Goal: Task Accomplishment & Management: Manage account settings

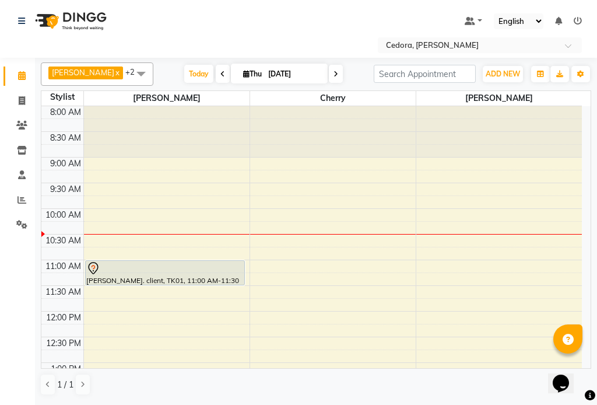
click at [174, 279] on div "[PERSON_NAME]. client, TK01, 11:00 AM-11:30 AM, Root Color" at bounding box center [165, 273] width 159 height 24
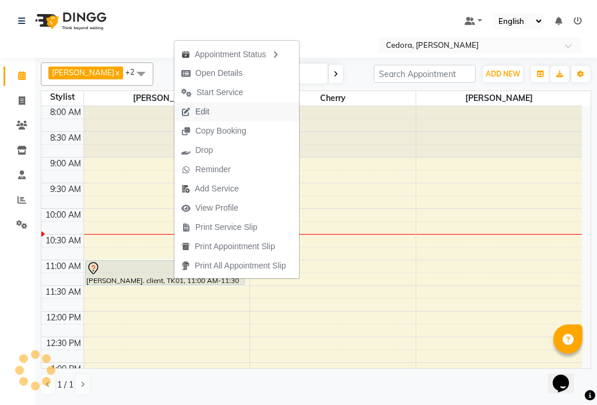
click at [199, 110] on span "Edit" at bounding box center [202, 112] width 14 height 12
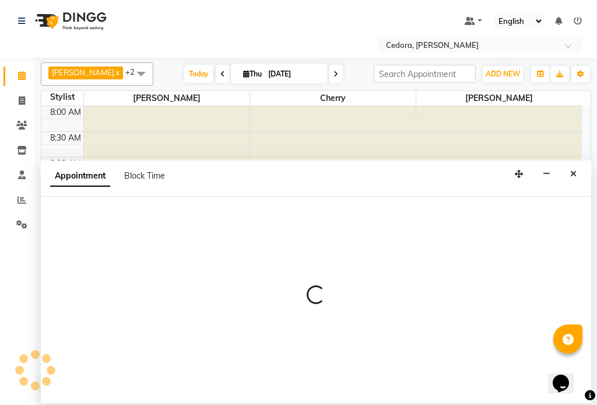
select select "tentative"
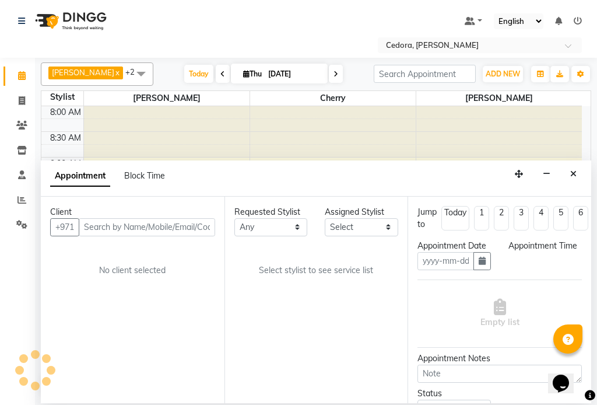
type input "[DATE]"
select select "660"
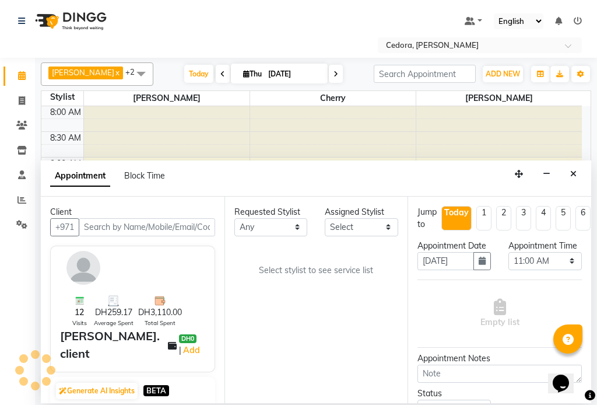
scroll to position [103, 0]
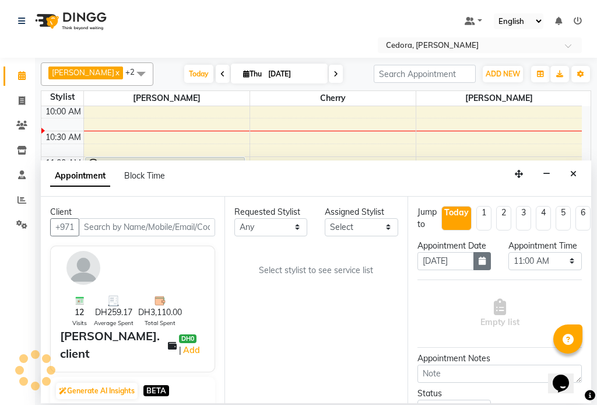
click at [479, 265] on icon "button" at bounding box center [482, 261] width 7 height 8
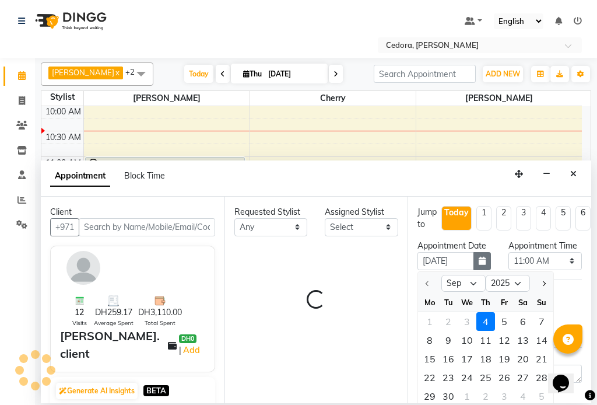
select select "34802"
select select "2279"
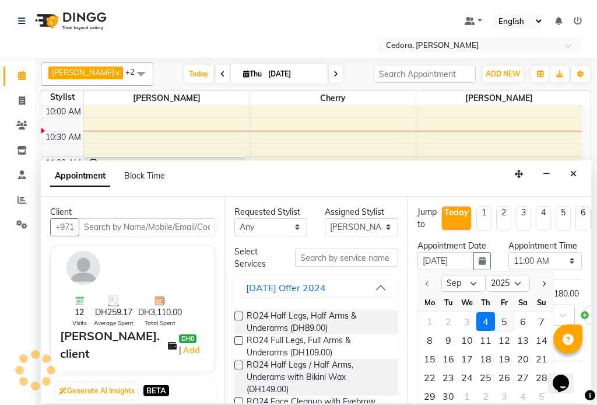
click at [506, 328] on div "5" at bounding box center [504, 321] width 19 height 19
type input "[DATE]"
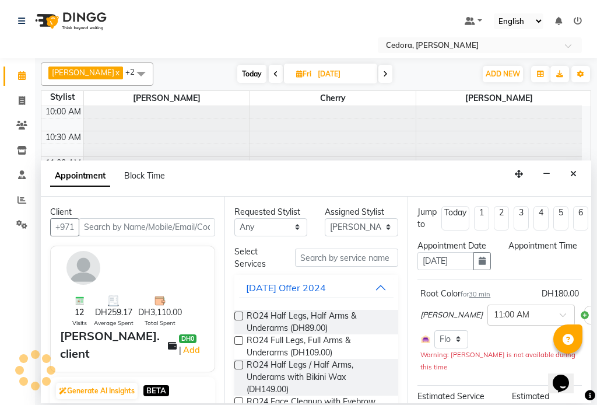
scroll to position [0, 0]
select select "660"
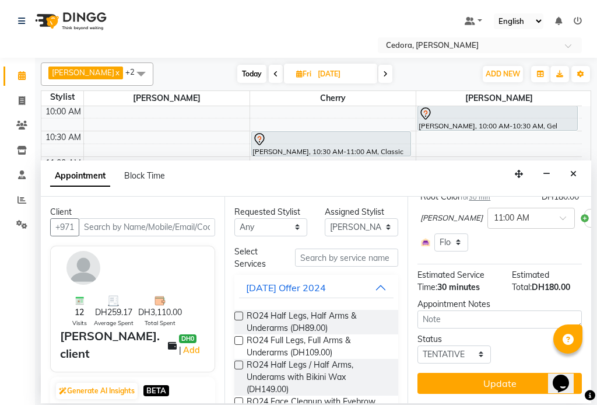
scroll to position [118, 0]
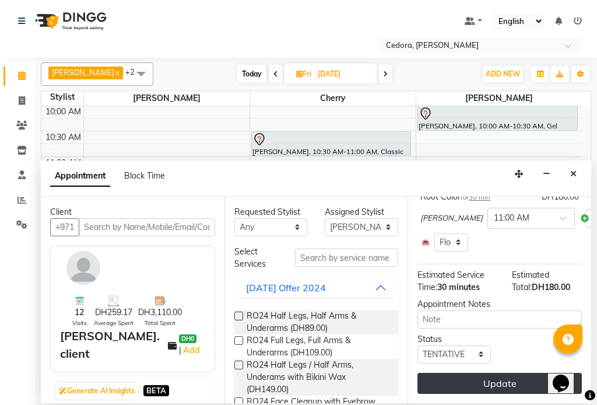
click at [508, 373] on button "Update" at bounding box center [500, 383] width 164 height 21
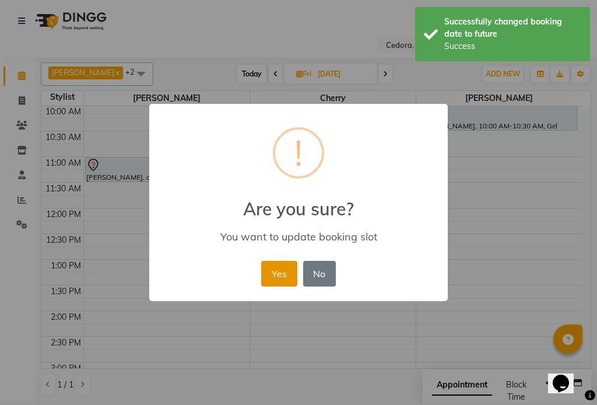
click at [283, 271] on button "Yes" at bounding box center [279, 274] width 36 height 26
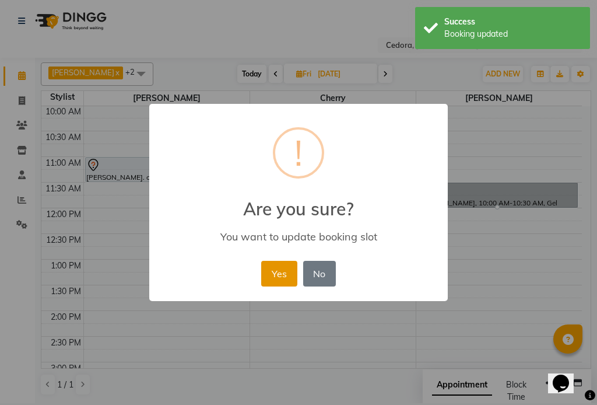
click at [289, 271] on button "Yes" at bounding box center [279, 274] width 36 height 26
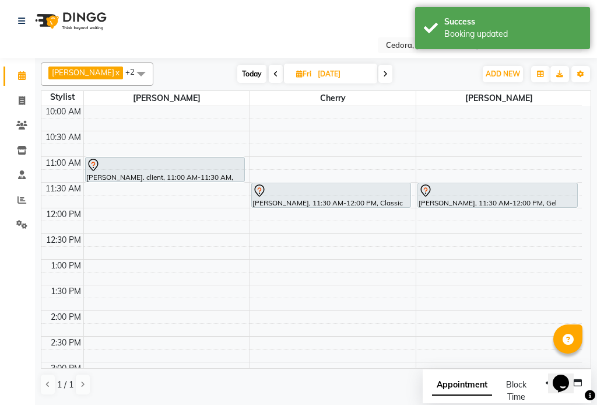
click at [274, 75] on icon at bounding box center [276, 74] width 5 height 7
type input "[DATE]"
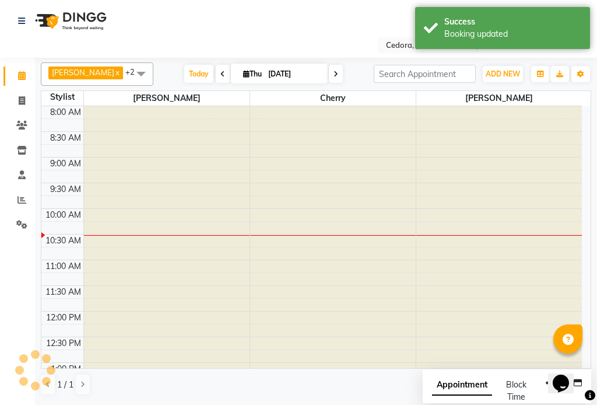
scroll to position [103, 0]
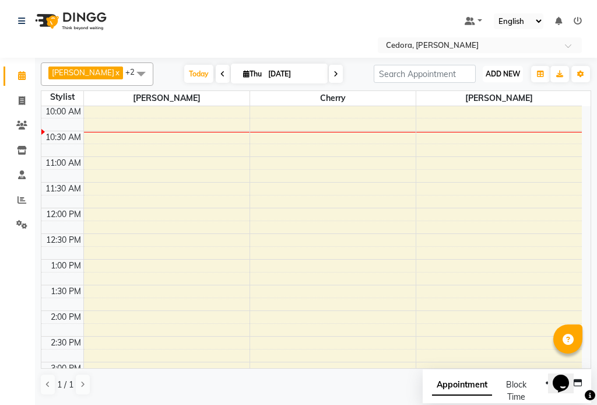
click at [499, 75] on span "ADD NEW" at bounding box center [503, 73] width 34 height 9
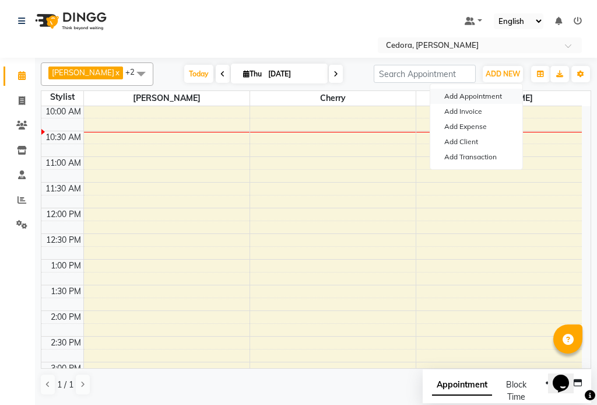
click at [457, 94] on button "Add Appointment" at bounding box center [476, 96] width 92 height 15
select select "tentative"
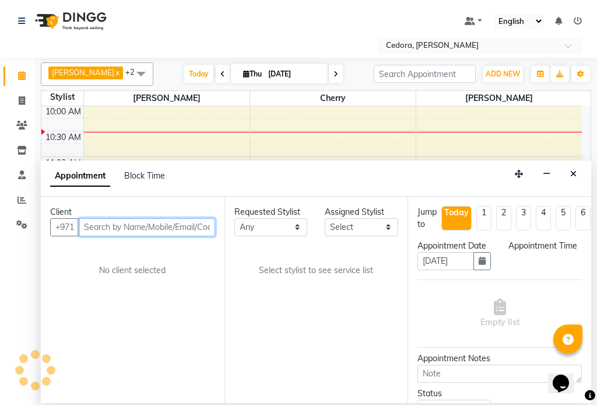
select select "540"
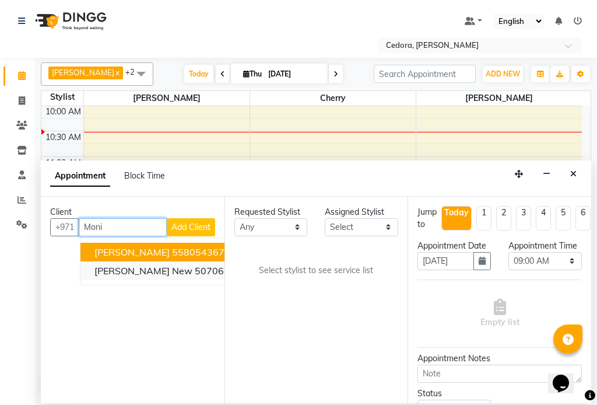
click at [99, 276] on span "[PERSON_NAME] new" at bounding box center [143, 271] width 98 height 12
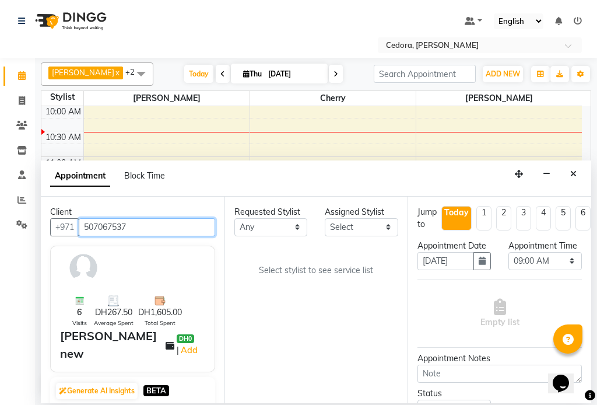
type input "507067537"
click at [334, 73] on icon at bounding box center [336, 74] width 5 height 7
type input "[DATE]"
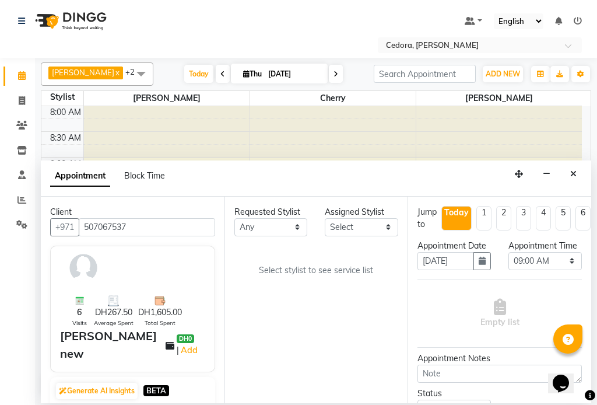
select select "540"
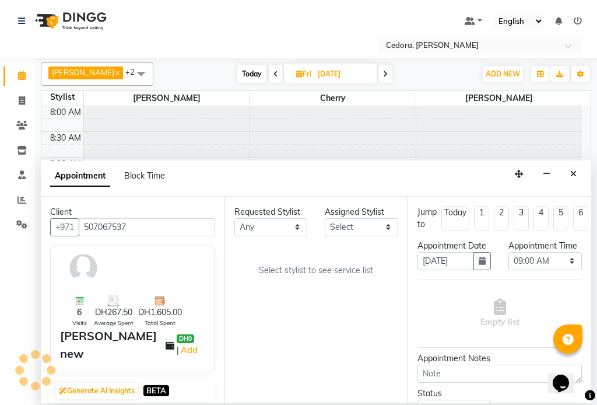
scroll to position [103, 0]
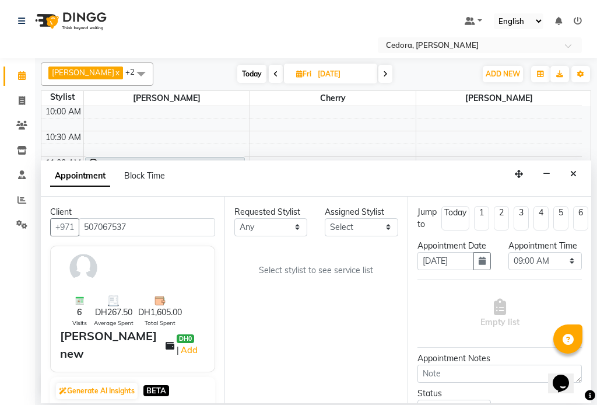
click at [383, 75] on icon at bounding box center [385, 74] width 5 height 7
type input "[DATE]"
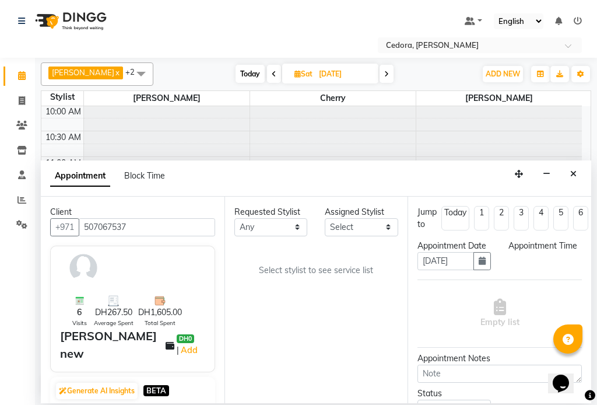
scroll to position [0, 0]
select select "540"
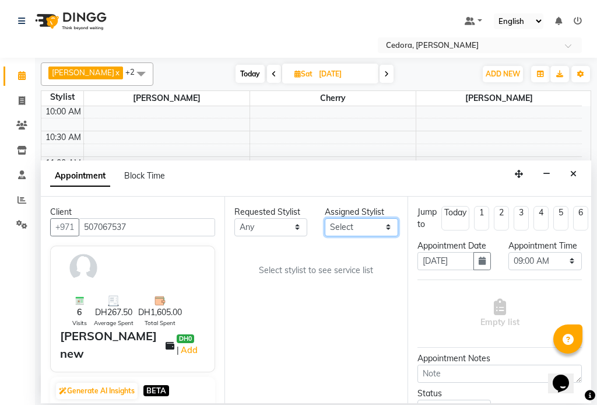
click at [385, 225] on select "Select [PERSON_NAME] [PERSON_NAME]" at bounding box center [361, 227] width 73 height 18
select select "34802"
click at [325, 218] on select "Select [PERSON_NAME] [PERSON_NAME]" at bounding box center [361, 227] width 73 height 18
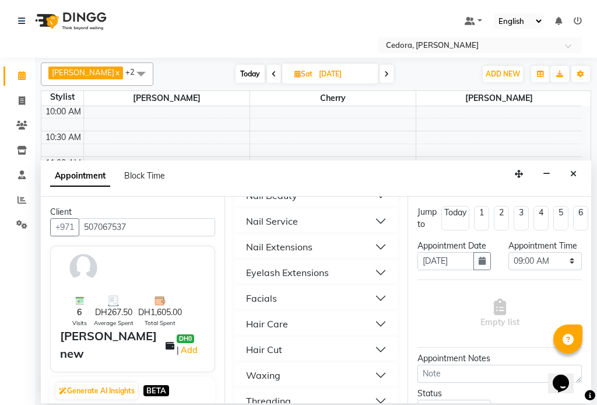
scroll to position [657, 0]
click at [255, 291] on div "Hair Care" at bounding box center [267, 298] width 42 height 14
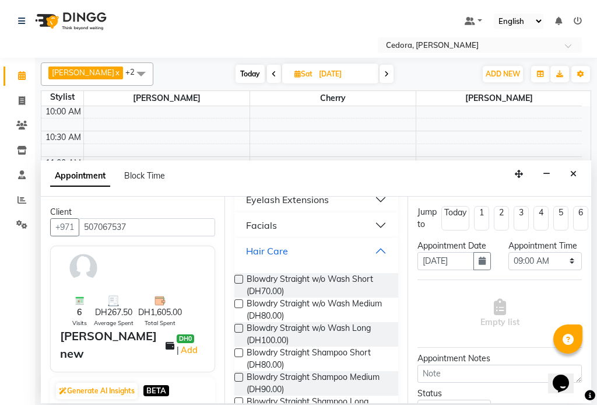
scroll to position [727, 0]
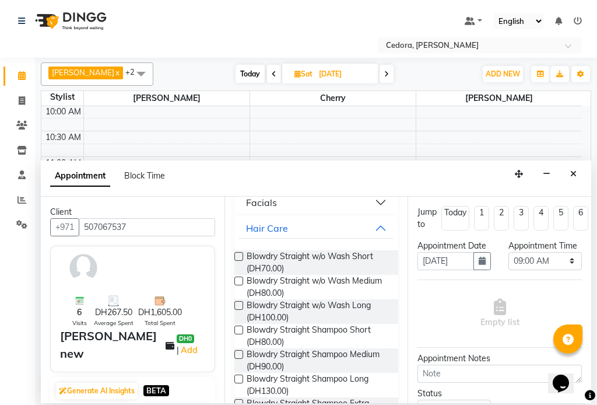
click at [239, 399] on label at bounding box center [238, 403] width 9 height 9
click at [239, 401] on input "checkbox" at bounding box center [238, 405] width 8 height 8
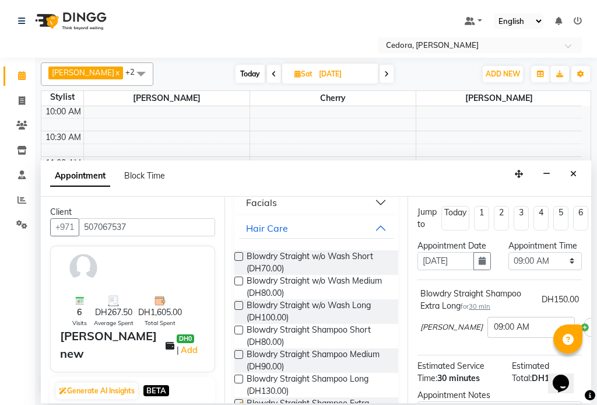
checkbox input "false"
click at [560, 270] on select "Select 09:00 AM 09:15 AM 09:30 AM 09:45 AM 10:00 AM 10:15 AM 10:30 AM 10:45 AM …" at bounding box center [545, 261] width 73 height 18
select select "630"
click at [509, 264] on select "Select 09:00 AM 09:15 AM 09:30 AM 09:45 AM 10:00 AM 10:15 AM 10:30 AM 10:45 AM …" at bounding box center [545, 261] width 73 height 18
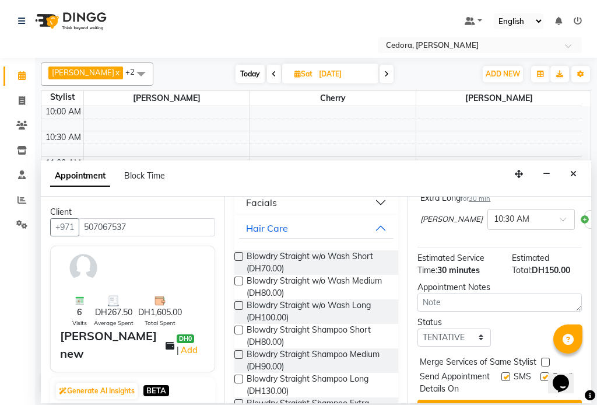
scroll to position [132, 0]
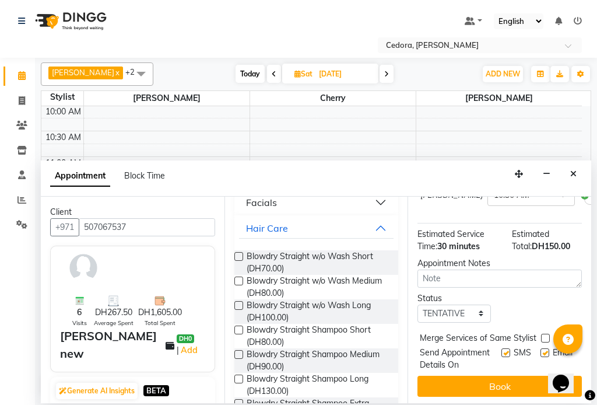
click at [545, 342] on label at bounding box center [545, 338] width 9 height 9
click at [545, 343] on input "checkbox" at bounding box center [545, 339] width 8 height 8
checkbox input "true"
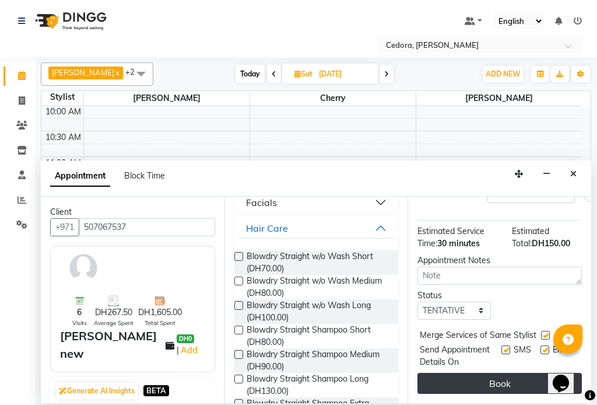
click at [510, 373] on button "Book" at bounding box center [500, 383] width 164 height 21
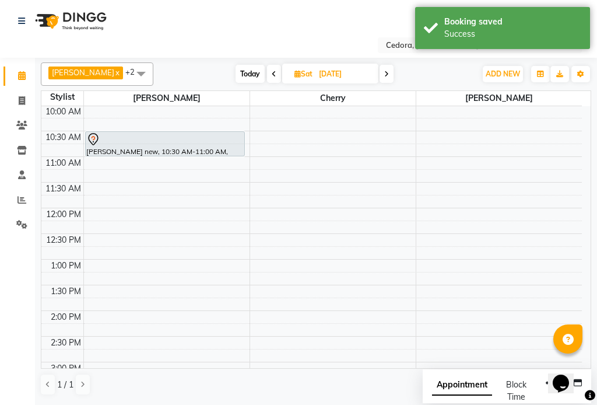
click at [272, 75] on icon at bounding box center [274, 74] width 5 height 7
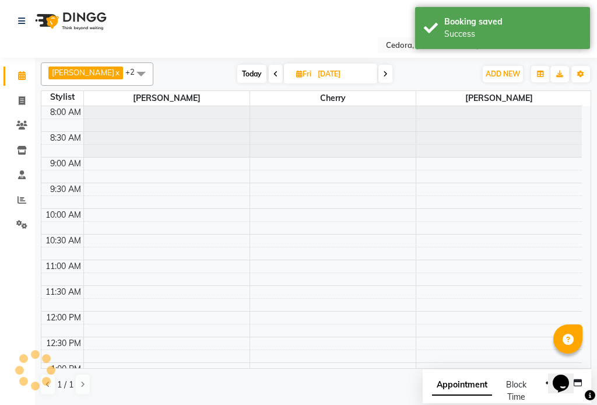
scroll to position [103, 0]
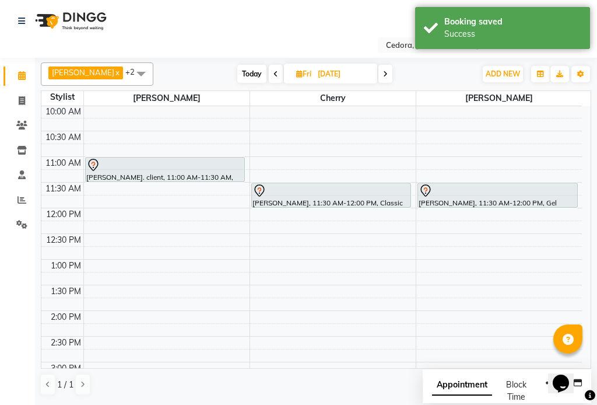
click at [274, 74] on icon at bounding box center [276, 74] width 5 height 7
type input "[DATE]"
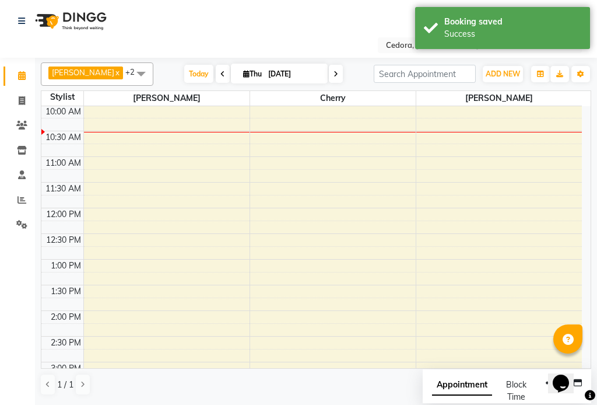
scroll to position [0, 0]
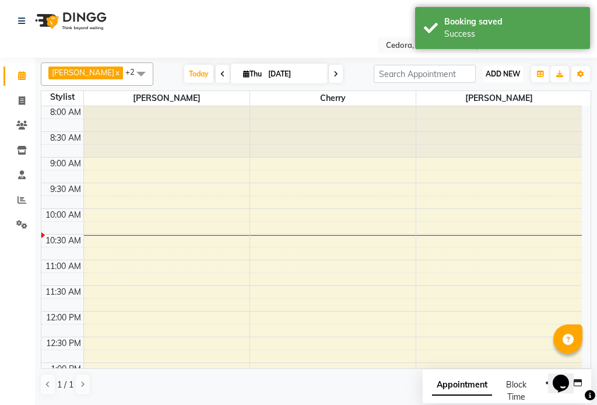
click at [502, 68] on button "ADD NEW Toggle Dropdown" at bounding box center [503, 74] width 40 height 16
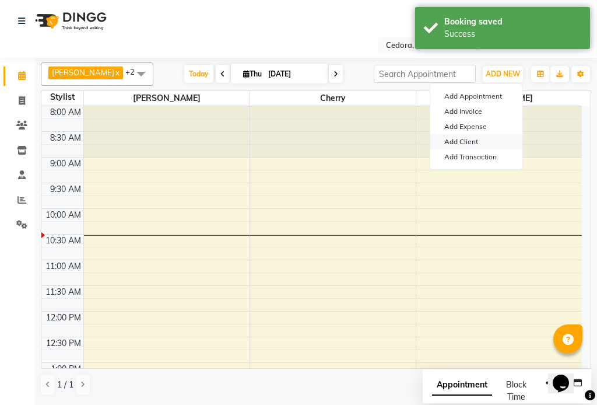
click at [444, 141] on link "Add Client" at bounding box center [476, 141] width 92 height 15
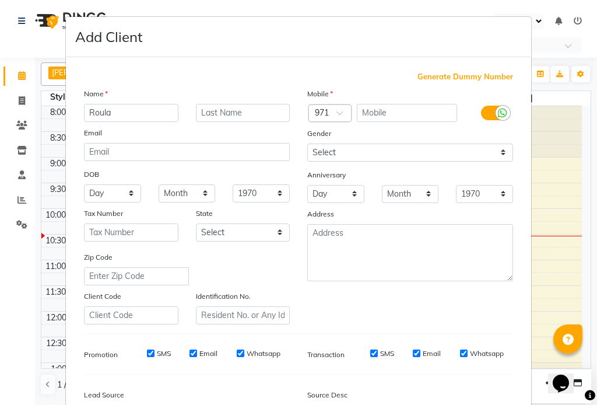
type input "Roula"
click at [390, 113] on input "text" at bounding box center [407, 113] width 101 height 18
type input "542268552"
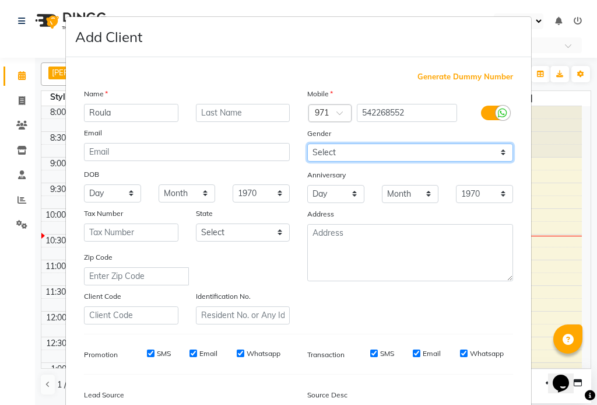
click at [328, 153] on select "Select [DEMOGRAPHIC_DATA] [DEMOGRAPHIC_DATA] Other Prefer Not To Say" at bounding box center [410, 152] width 206 height 18
select select "[DEMOGRAPHIC_DATA]"
click at [307, 143] on select "Select [DEMOGRAPHIC_DATA] [DEMOGRAPHIC_DATA] Other Prefer Not To Say" at bounding box center [410, 152] width 206 height 18
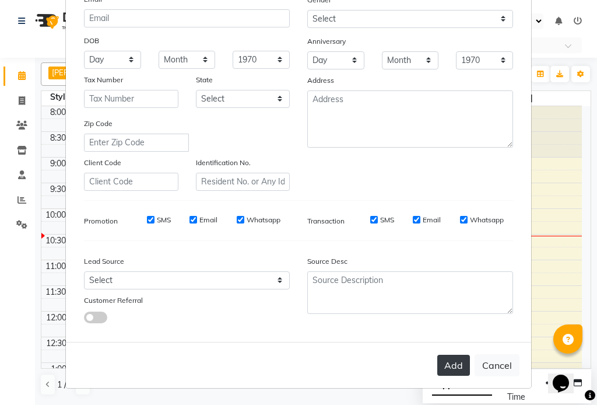
click at [450, 371] on button "Add" at bounding box center [453, 365] width 33 height 21
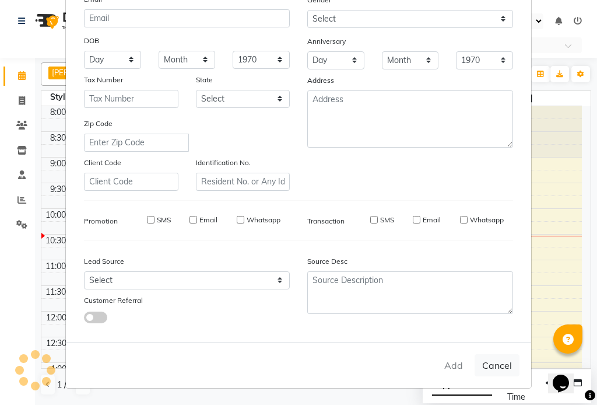
select select
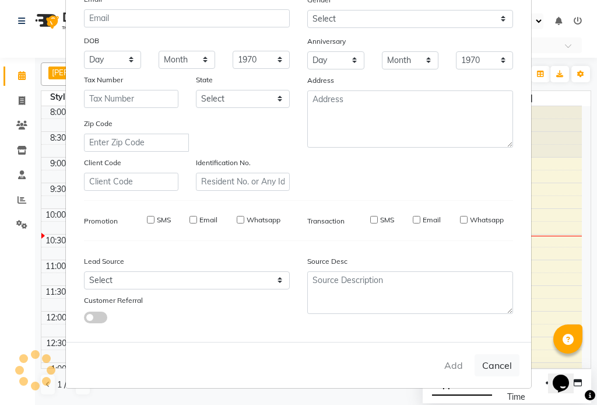
select select
checkbox input "false"
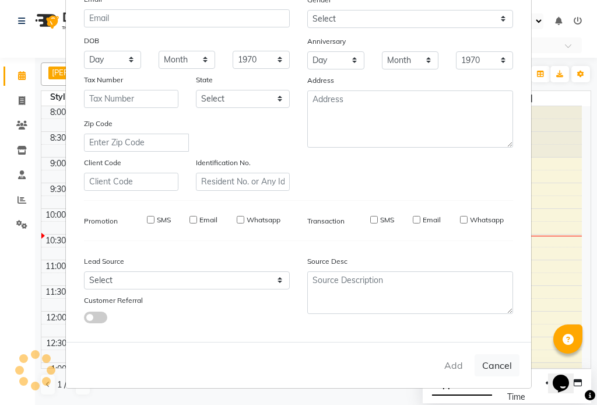
checkbox input "false"
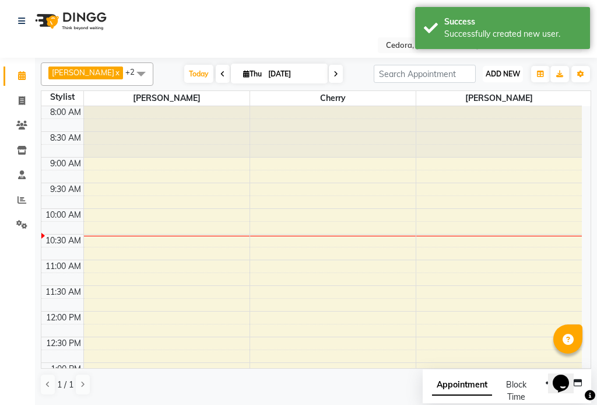
click at [498, 73] on span "ADD NEW" at bounding box center [503, 73] width 34 height 9
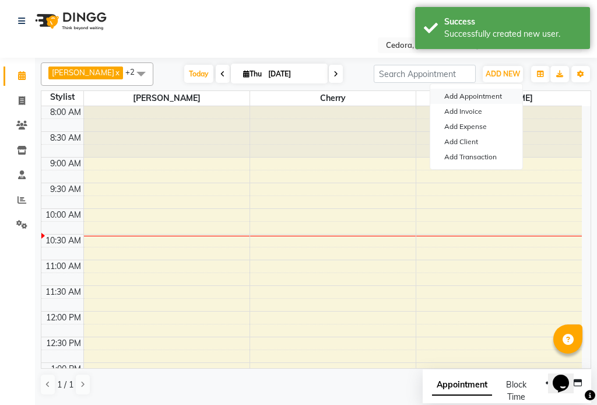
click at [449, 92] on button "Add Appointment" at bounding box center [476, 96] width 92 height 15
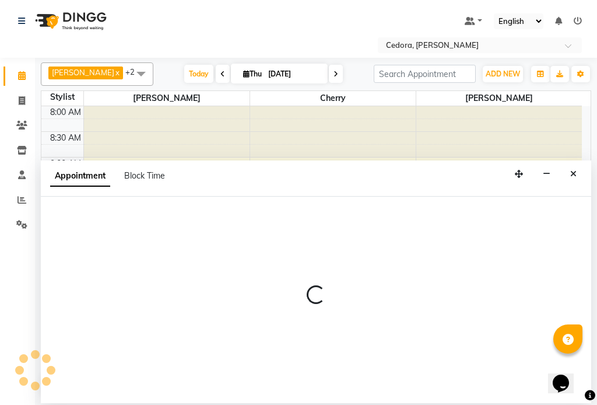
select select "tentative"
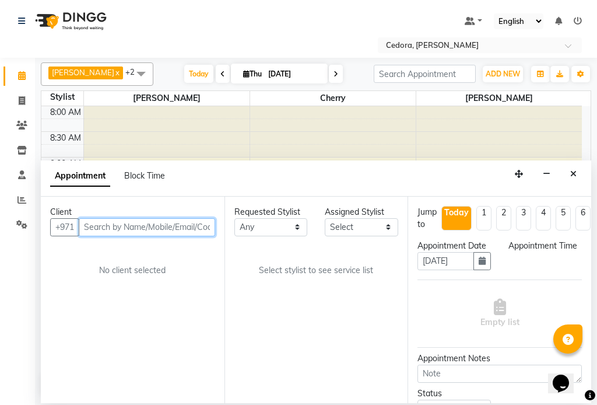
select select "540"
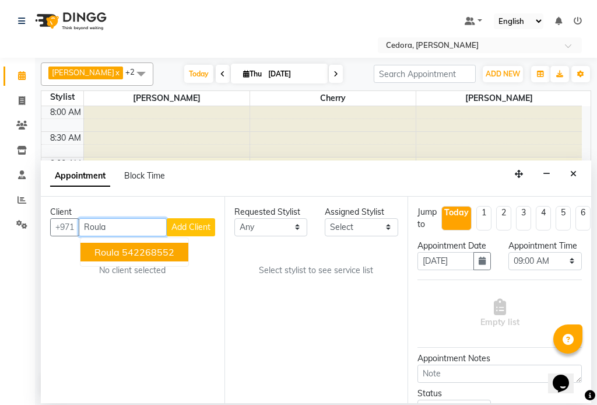
click at [91, 255] on button "Roula 542268552" at bounding box center [134, 252] width 108 height 19
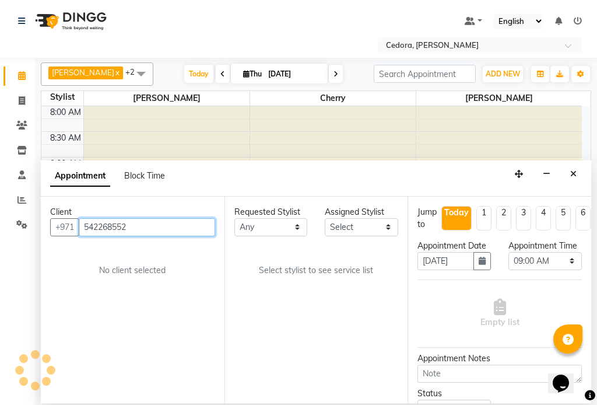
type input "542268552"
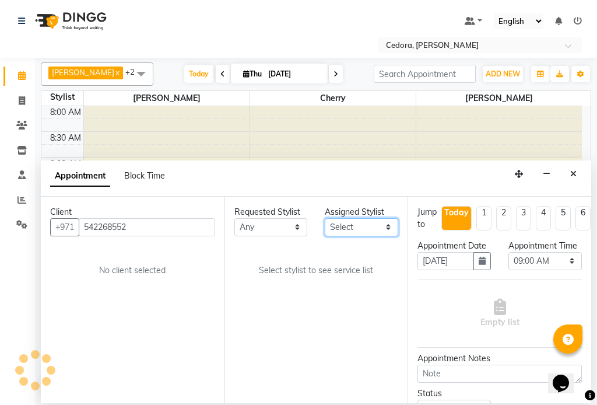
click at [388, 223] on select "Select [PERSON_NAME] [PERSON_NAME]" at bounding box center [361, 227] width 73 height 18
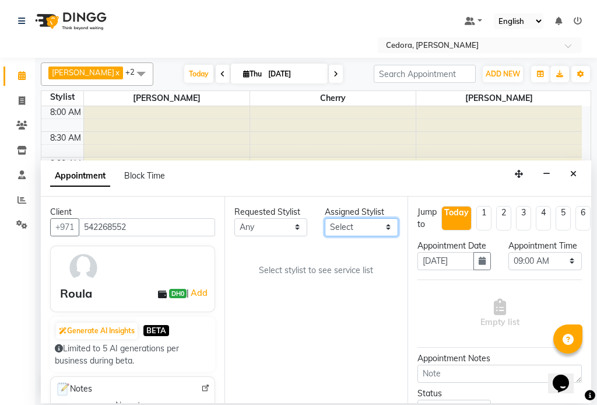
select select "34802"
click at [325, 218] on select "Select [PERSON_NAME] [PERSON_NAME]" at bounding box center [361, 227] width 73 height 18
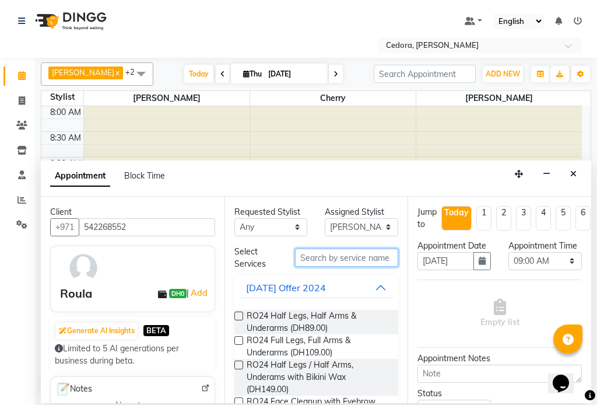
click at [352, 258] on input "text" at bounding box center [347, 257] width 104 height 18
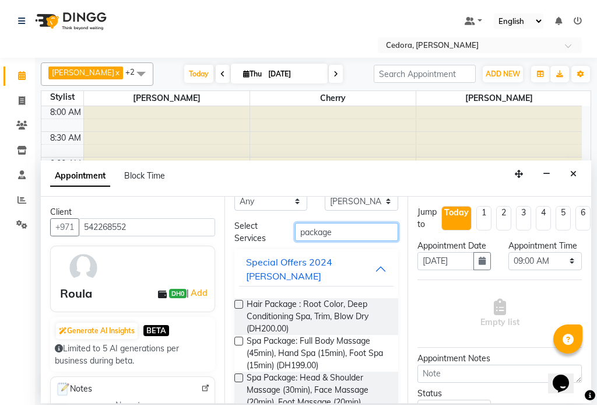
scroll to position [48, 0]
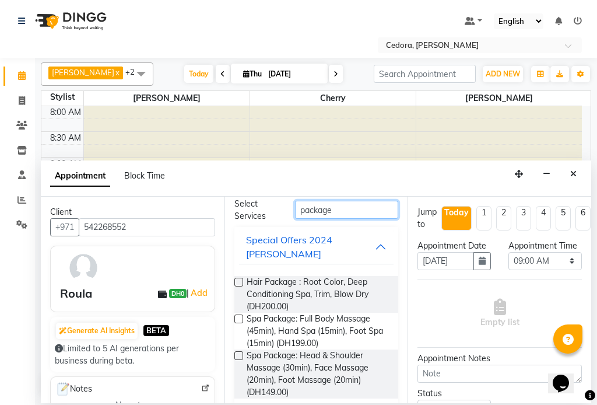
click at [353, 209] on input "package" at bounding box center [347, 210] width 104 height 18
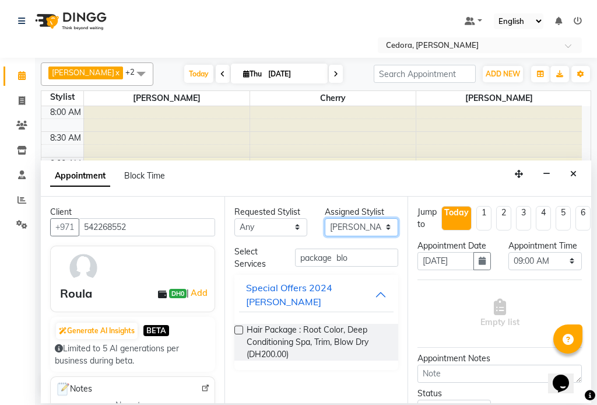
click at [388, 228] on select "Select [PERSON_NAME] [PERSON_NAME]" at bounding box center [361, 227] width 73 height 18
click at [325, 218] on select "Select [PERSON_NAME] [PERSON_NAME]" at bounding box center [361, 227] width 73 height 18
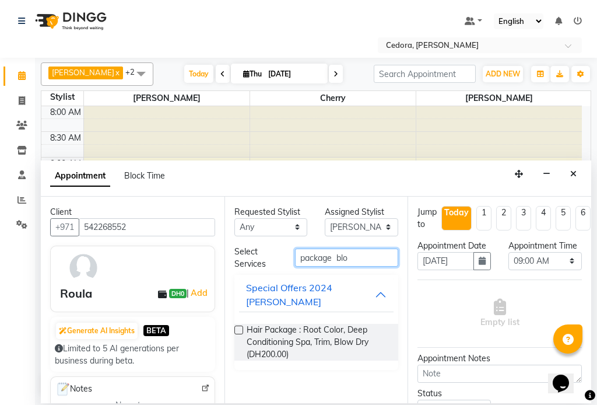
click at [367, 255] on input "package blo" at bounding box center [347, 257] width 104 height 18
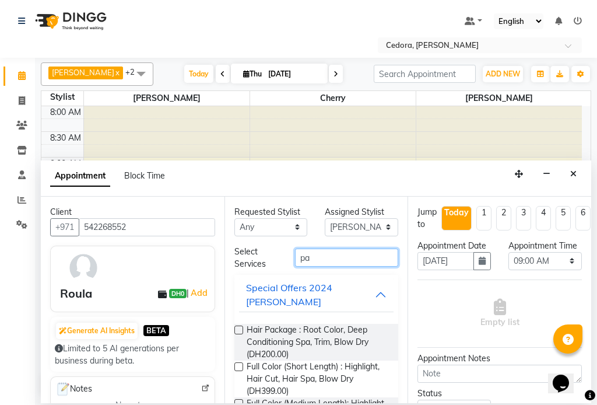
type input "p"
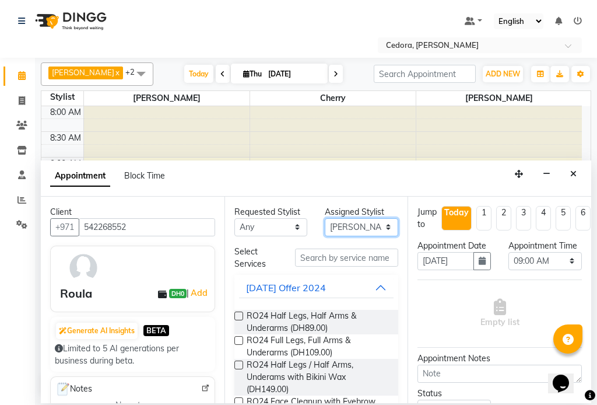
click at [383, 225] on select "Select [PERSON_NAME] [PERSON_NAME]" at bounding box center [361, 227] width 73 height 18
click at [325, 218] on select "Select [PERSON_NAME] [PERSON_NAME]" at bounding box center [361, 227] width 73 height 18
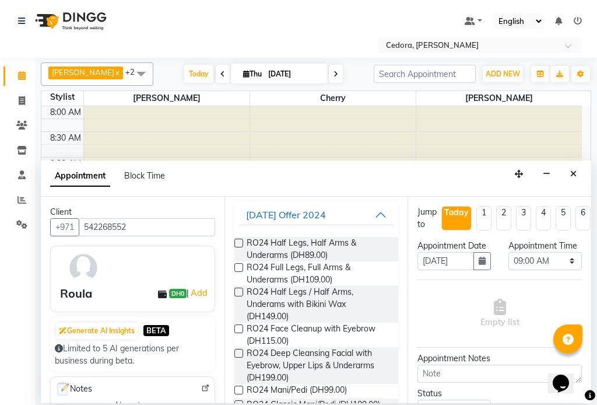
scroll to position [686, 0]
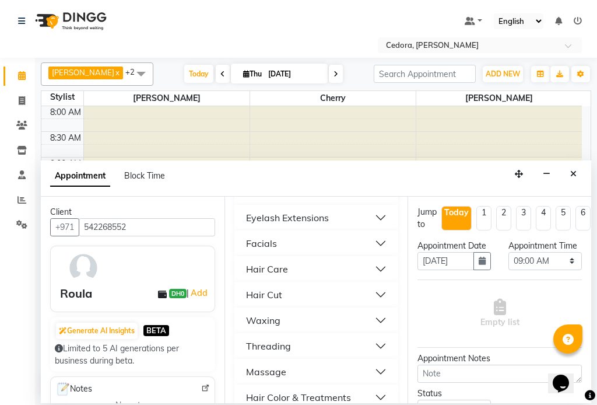
click at [255, 262] on div "Hair Care" at bounding box center [267, 269] width 42 height 14
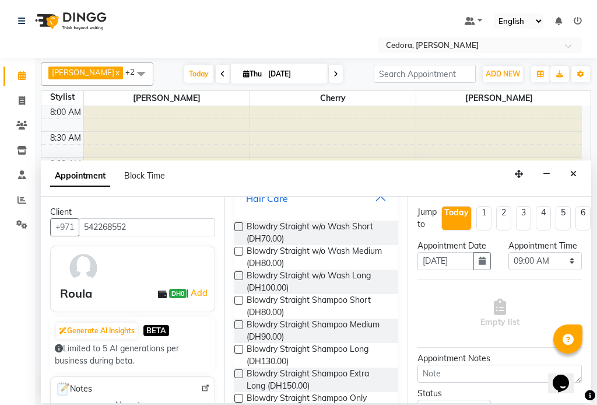
scroll to position [759, 0]
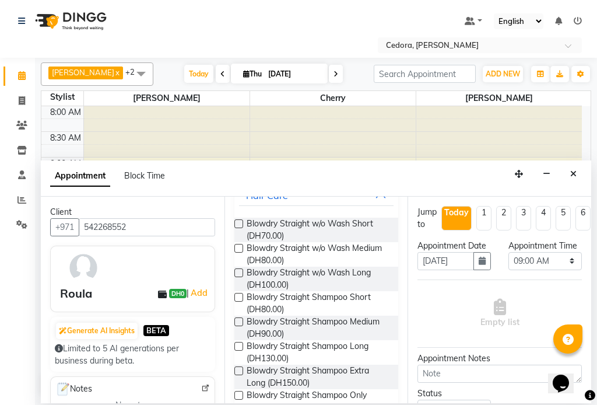
click at [237, 366] on label at bounding box center [238, 370] width 9 height 9
click at [237, 368] on input "checkbox" at bounding box center [238, 372] width 8 height 8
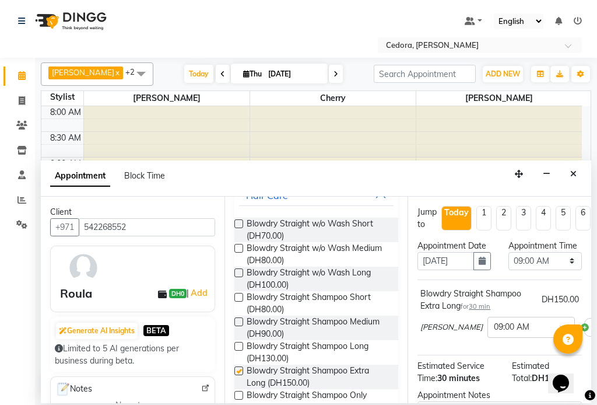
checkbox input "false"
click at [563, 270] on select "Select 09:00 AM 09:15 AM 09:30 AM 09:45 AM 10:00 AM 10:15 AM 10:30 AM 10:45 AM …" at bounding box center [545, 261] width 73 height 18
select select "630"
click at [509, 264] on select "Select 09:00 AM 09:15 AM 09:30 AM 09:45 AM 10:00 AM 10:15 AM 10:30 AM 10:45 AM …" at bounding box center [545, 261] width 73 height 18
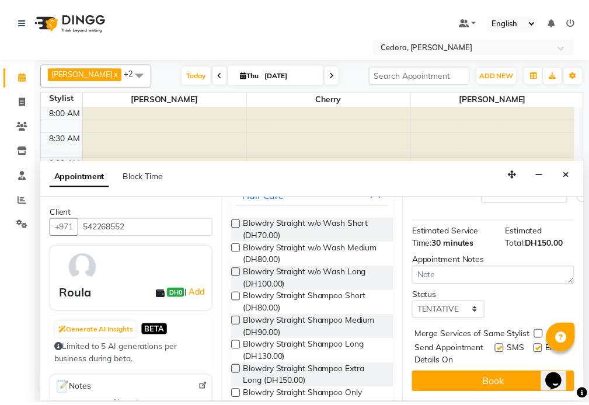
scroll to position [168, 0]
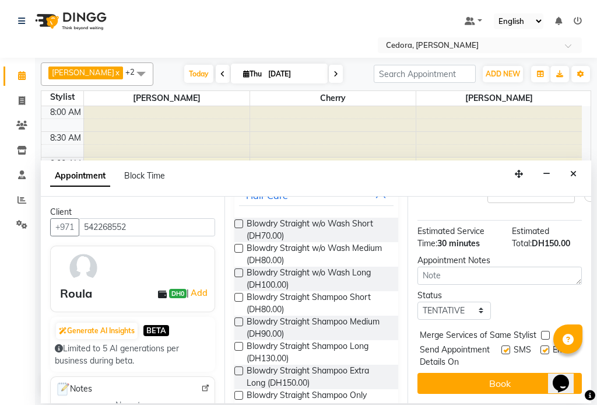
click at [544, 331] on label at bounding box center [545, 335] width 9 height 9
click at [544, 332] on input "checkbox" at bounding box center [545, 336] width 8 height 8
checkbox input "true"
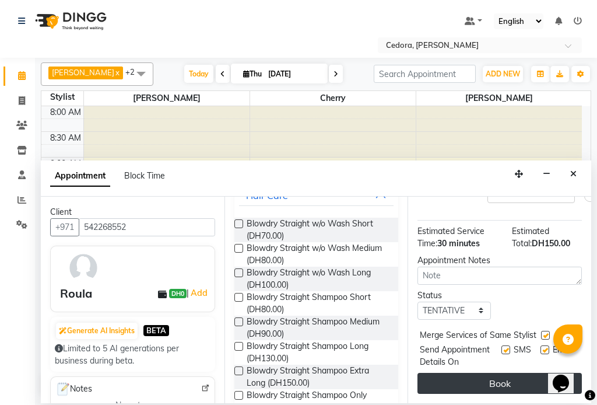
click at [473, 377] on button "Book" at bounding box center [500, 383] width 164 height 21
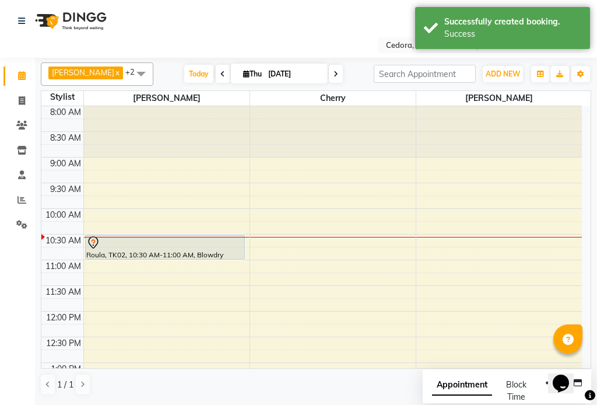
click at [154, 239] on div at bounding box center [165, 243] width 158 height 14
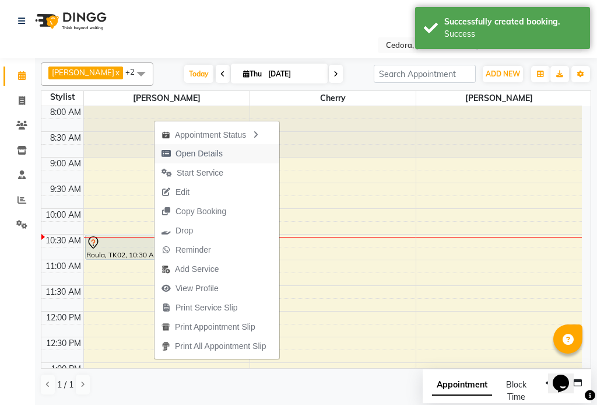
click at [174, 152] on span "Open Details" at bounding box center [192, 153] width 75 height 19
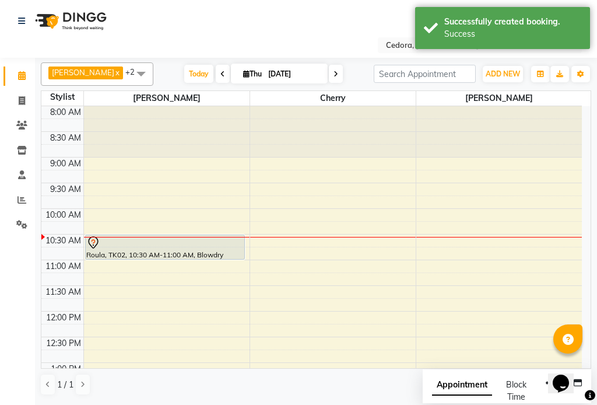
click at [167, 247] on div at bounding box center [165, 243] width 158 height 14
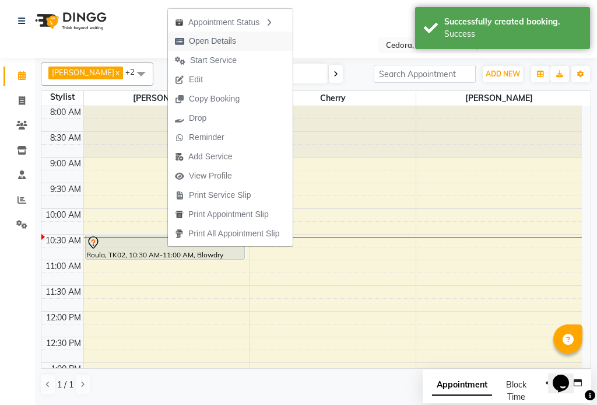
click at [199, 41] on span "Open Details" at bounding box center [212, 41] width 47 height 12
select select "7"
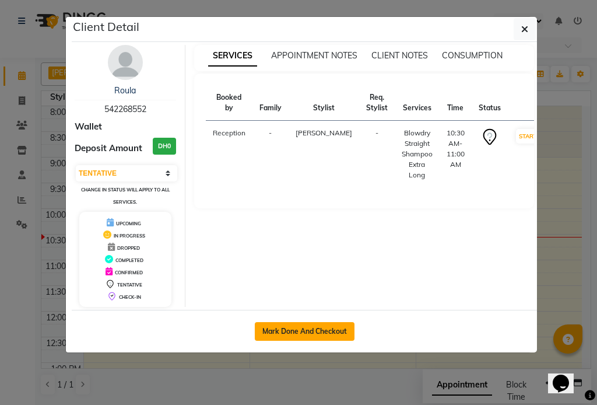
click at [288, 334] on button "Mark Done And Checkout" at bounding box center [305, 331] width 100 height 19
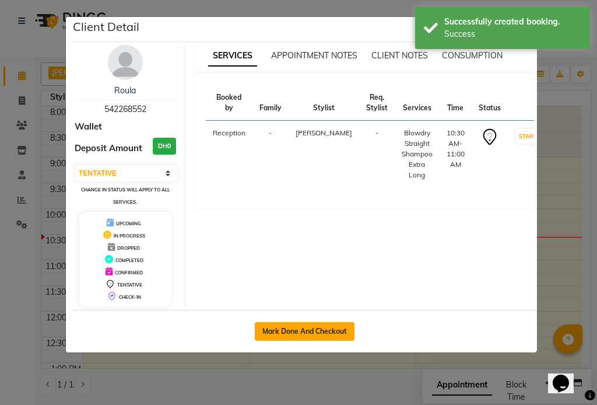
select select "service"
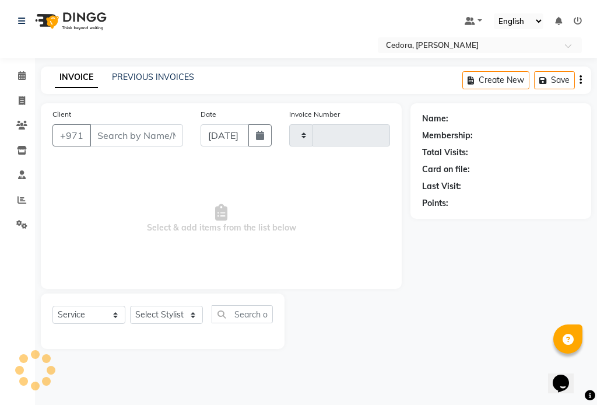
type input "0685"
select select "5144"
type input "542268552"
select select "34802"
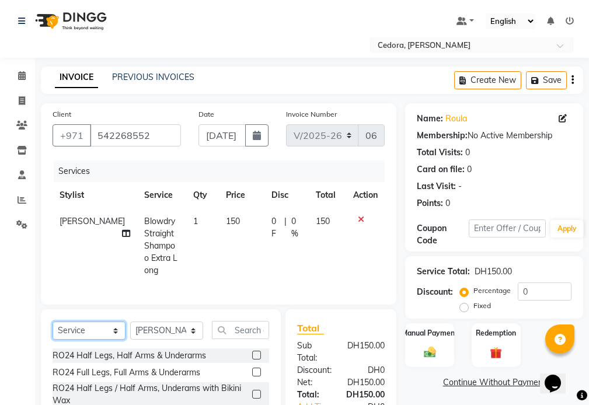
click at [122, 328] on select "Select Service Product Membership Package Voucher Prepaid Gift Card" at bounding box center [88, 330] width 73 height 18
select select "package"
click at [52, 321] on select "Select Service Product Membership Package Voucher Prepaid Gift Card" at bounding box center [88, 330] width 73 height 18
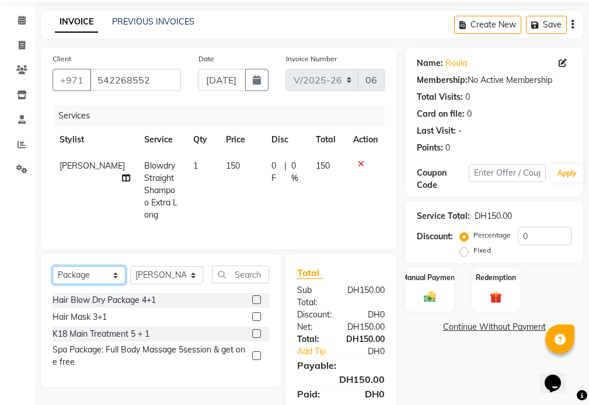
scroll to position [58, 0]
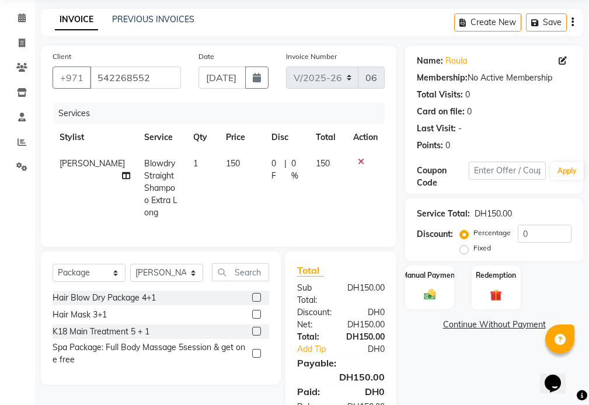
click at [226, 162] on span "150" at bounding box center [233, 163] width 14 height 10
select select "34802"
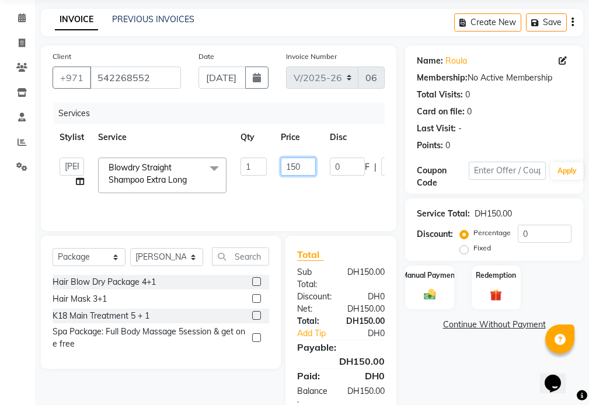
click at [286, 167] on input "150" at bounding box center [298, 166] width 35 height 18
click at [292, 169] on input "150" at bounding box center [298, 166] width 35 height 18
type input "350"
click at [415, 274] on label "Manual Payment" at bounding box center [429, 274] width 58 height 11
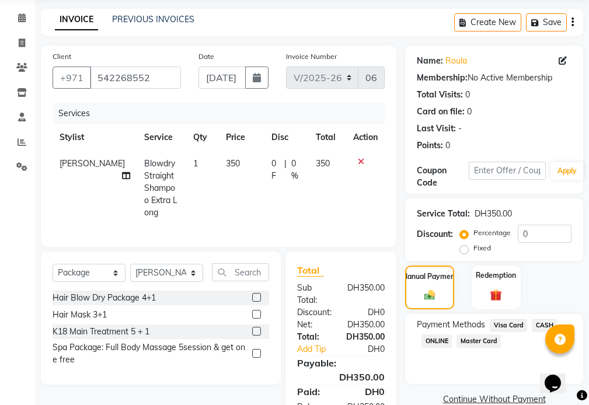
click at [514, 324] on span "Visa Card" at bounding box center [507, 324] width 37 height 13
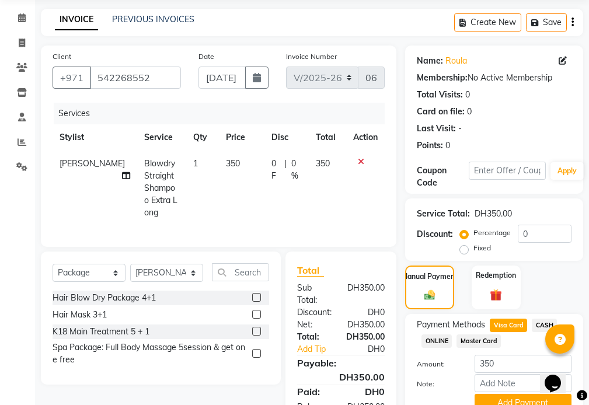
scroll to position [111, 0]
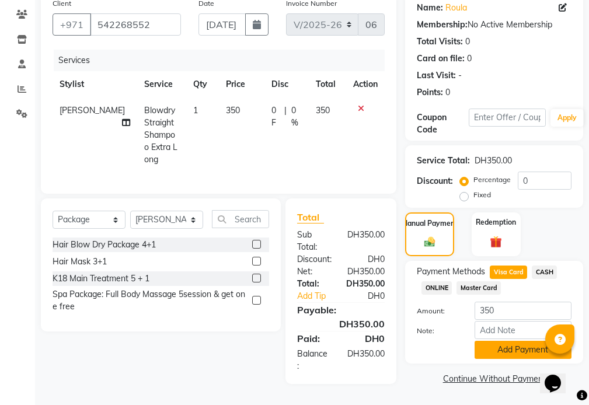
click at [521, 350] on button "Add Payment" at bounding box center [522, 350] width 97 height 18
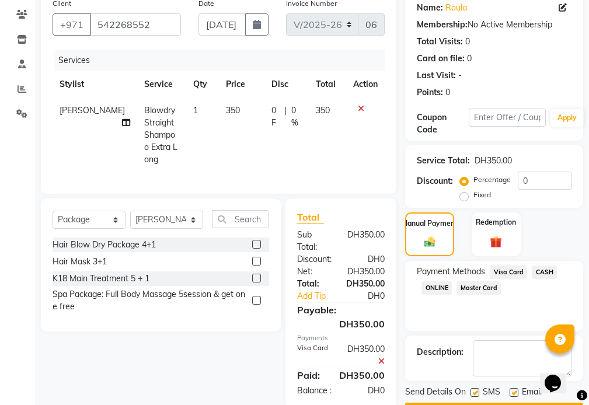
scroll to position [144, 0]
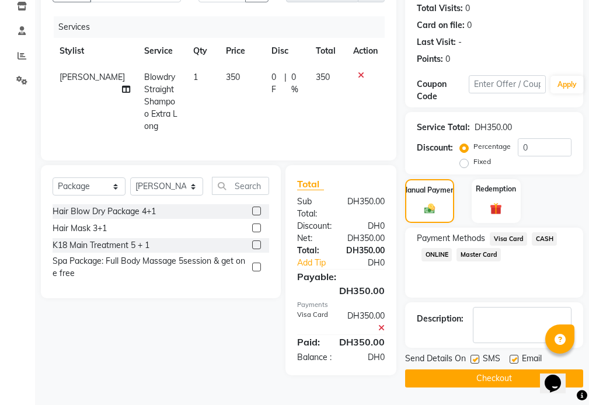
click at [506, 382] on button "Checkout" at bounding box center [494, 378] width 178 height 18
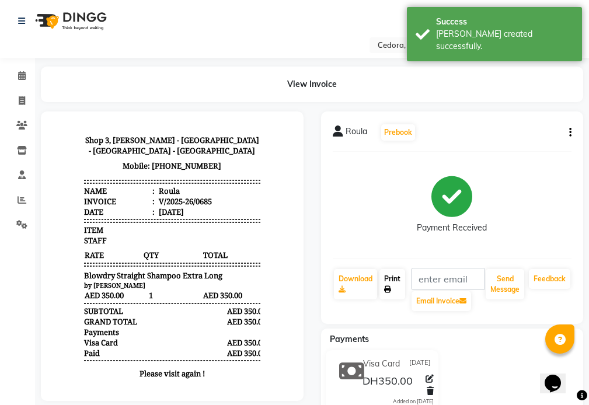
click at [397, 282] on link "Print" at bounding box center [392, 284] width 26 height 30
